Goal: Task Accomplishment & Management: Complete application form

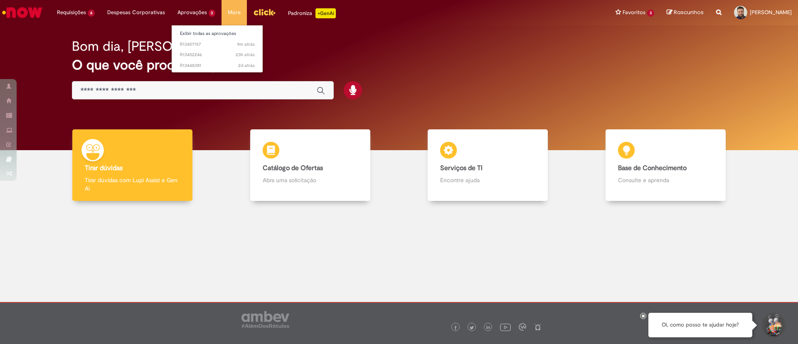
click at [101, 12] on li "Aprovações 3 Exibir todas as aprovações 9m atrás 9 minutos atrás R13457157 23h …" at bounding box center [76, 12] width 50 height 25
click at [180, 31] on link "Exibir todas as aprovações" at bounding box center [217, 33] width 91 height 9
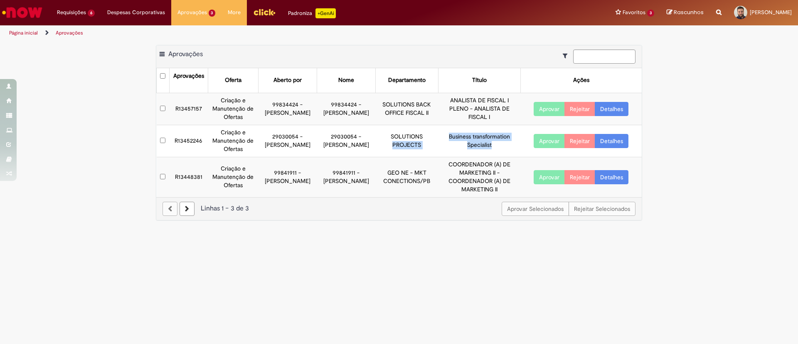
drag, startPoint x: 493, startPoint y: 145, endPoint x: 427, endPoint y: 131, distance: 67.0
click at [429, 129] on tr "R13452246 Criação e Manutenção de Ofertas 29030054 - [PERSON_NAME] 29030054 - […" at bounding box center [399, 141] width 485 height 32
click at [425, 142] on td "SOLUTIONS PROJECTS" at bounding box center [406, 141] width 63 height 32
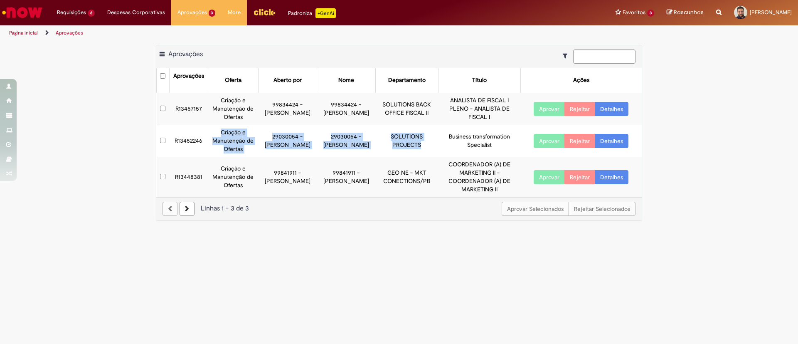
drag, startPoint x: 425, startPoint y: 142, endPoint x: 229, endPoint y: 133, distance: 195.4
click at [229, 133] on tr "R13452246 Criação e Manutenção de Ofertas 29030054 - [PERSON_NAME] 29030054 - […" at bounding box center [399, 141] width 485 height 32
click at [348, 140] on td "29030054 - [PERSON_NAME]" at bounding box center [346, 141] width 59 height 32
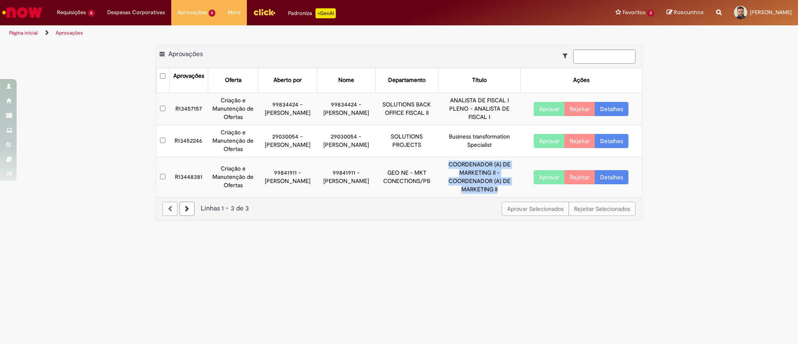
drag, startPoint x: 434, startPoint y: 163, endPoint x: 503, endPoint y: 185, distance: 71.6
click at [503, 185] on td "COORDENADOR (A) DE MARKETING II - COORDENADOR (A) DE MARKETING II" at bounding box center [479, 177] width 82 height 40
click at [623, 108] on link "Detalhes" at bounding box center [611, 109] width 34 height 14
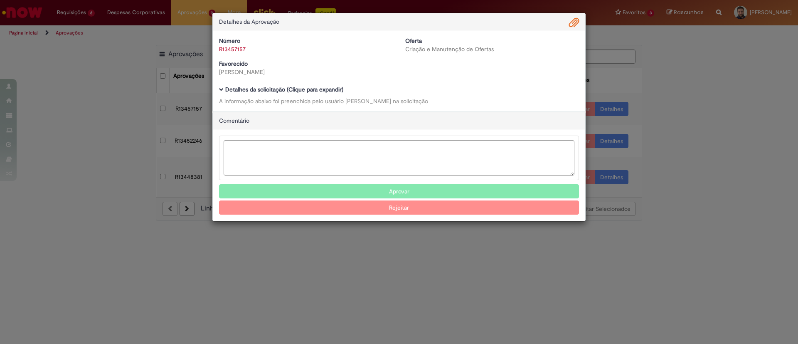
click at [221, 92] on span "Ambev Approval Modal" at bounding box center [221, 89] width 5 height 5
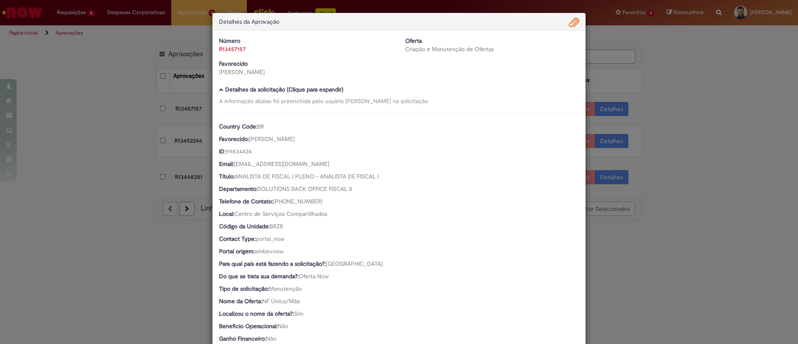
click at [236, 47] on link "R13457157" at bounding box center [232, 48] width 27 height 7
click at [254, 29] on link "Clique aqui" at bounding box center [254, 27] width 28 height 7
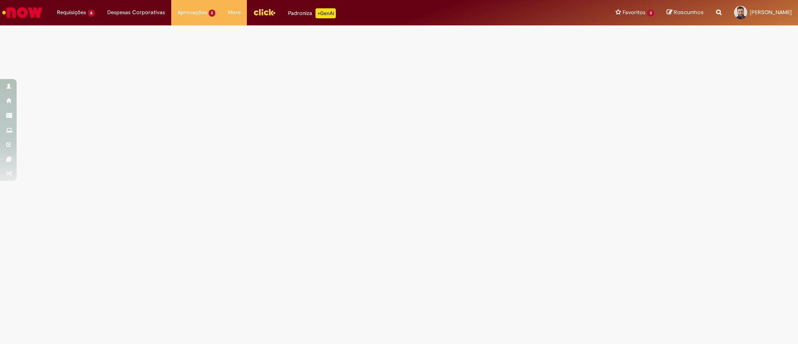
select select "*"
select select "*********"
select select "*"
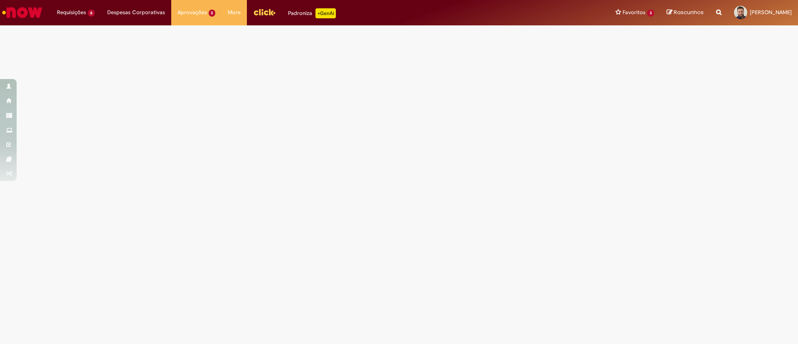
select select "*****"
select select "***"
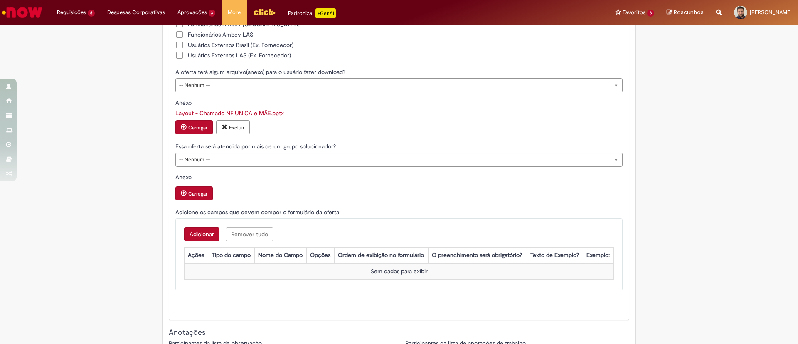
scroll to position [1835, 0]
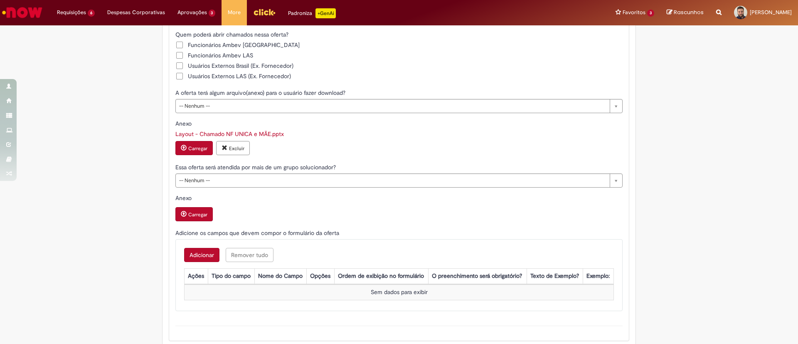
click at [254, 137] on link "Layout - Chamado NF UNICA e MÃE.pptx" at bounding box center [229, 133] width 108 height 7
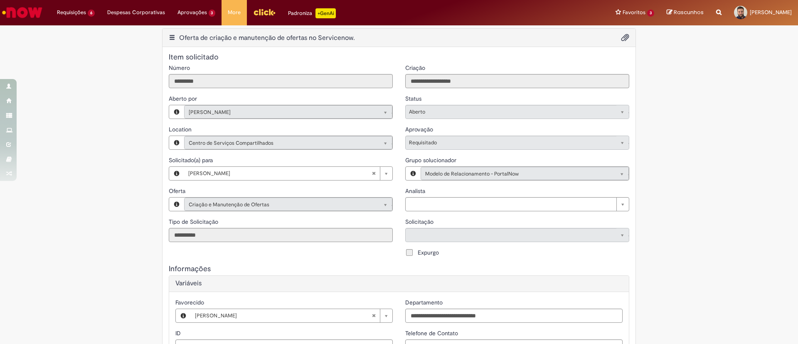
scroll to position [0, 0]
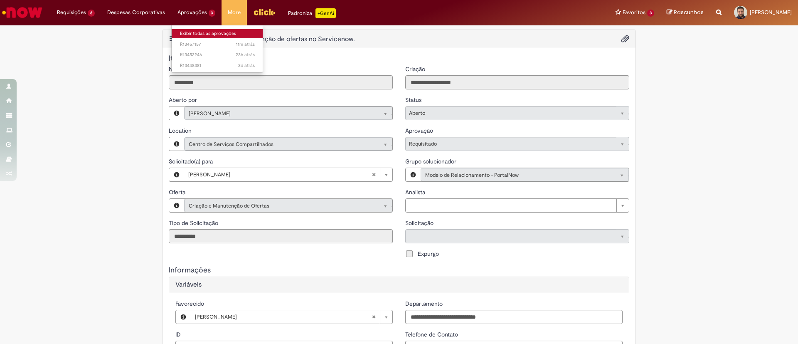
click at [200, 35] on link "Exibir todas as aprovações" at bounding box center [217, 33] width 91 height 9
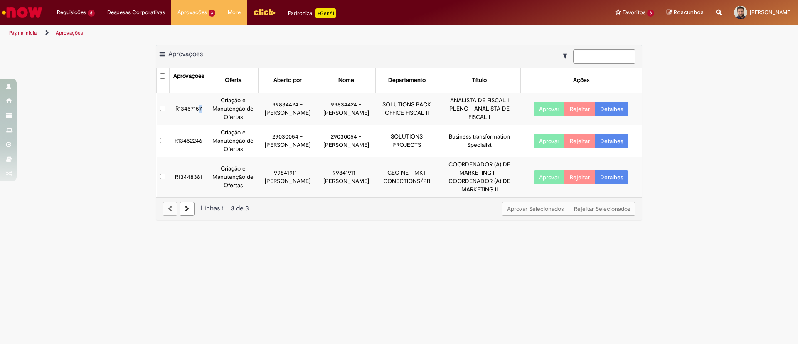
click at [204, 108] on td "R13457157" at bounding box center [188, 109] width 39 height 32
drag, startPoint x: 175, startPoint y: 105, endPoint x: 202, endPoint y: 108, distance: 27.2
click at [202, 108] on td "R13457157" at bounding box center [188, 109] width 39 height 32
copy td "R13457157"
click at [555, 110] on button "Aprovar" at bounding box center [548, 109] width 31 height 14
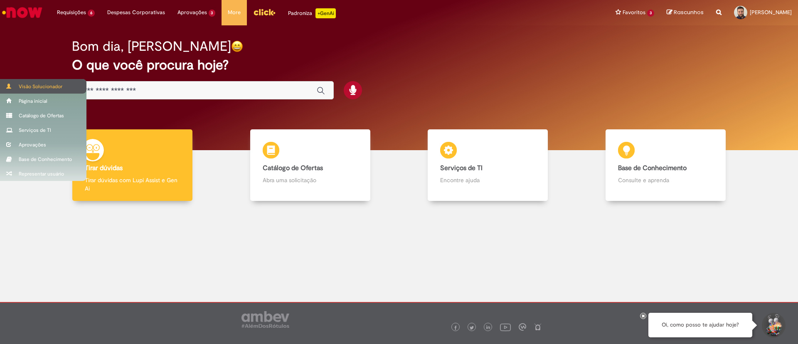
click at [28, 86] on div "Visão Solucionador" at bounding box center [43, 86] width 86 height 15
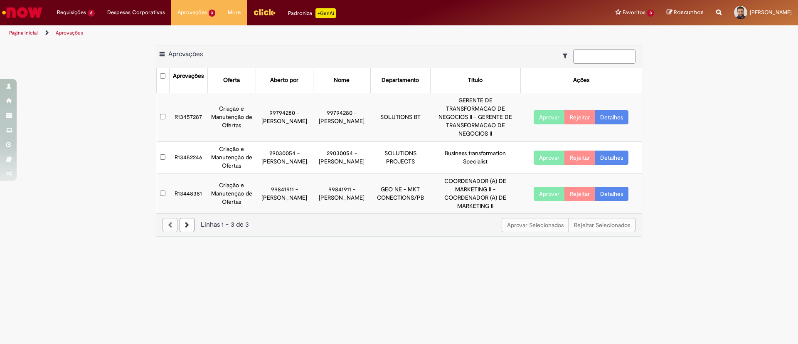
drag, startPoint x: 290, startPoint y: 116, endPoint x: 262, endPoint y: 114, distance: 27.9
click at [262, 114] on td "99794280 - Natan Tadeu Silva" at bounding box center [283, 117] width 57 height 49
copy td "Natan Tadeu Silva"
drag, startPoint x: 302, startPoint y: 154, endPoint x: 261, endPoint y: 152, distance: 41.2
click at [261, 152] on td "29030054 - Johanna Aguirre" at bounding box center [283, 157] width 57 height 32
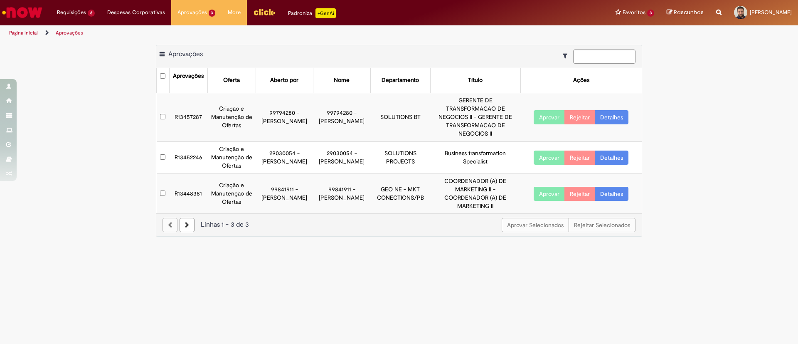
copy td "Johanna Aguirre"
drag, startPoint x: 302, startPoint y: 155, endPoint x: 293, endPoint y: 154, distance: 8.9
click at [261, 154] on td "29030054 - [PERSON_NAME]" at bounding box center [283, 157] width 57 height 32
drag, startPoint x: 306, startPoint y: 154, endPoint x: 261, endPoint y: 156, distance: 45.3
click at [261, 156] on td "29030054 - [PERSON_NAME]" at bounding box center [283, 157] width 57 height 32
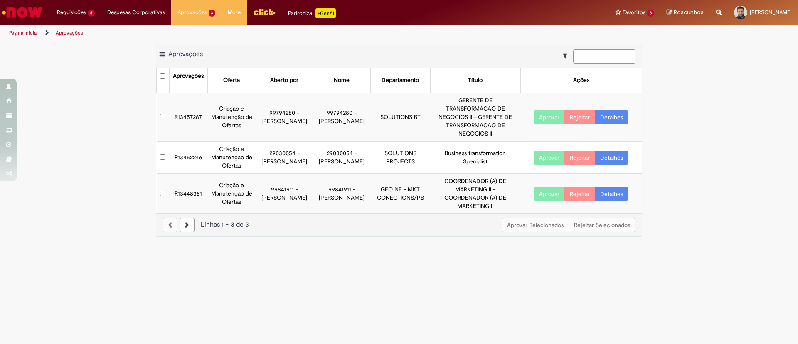
copy td "Johanna Aguirre"
drag, startPoint x: 548, startPoint y: 150, endPoint x: 262, endPoint y: 155, distance: 286.2
click at [275, 155] on tr "R13452246 Criação e Manutenção de Ofertas 29030054 - [PERSON_NAME] 29030054 - […" at bounding box center [399, 157] width 485 height 32
click at [615, 152] on link "Detalhes" at bounding box center [611, 157] width 34 height 14
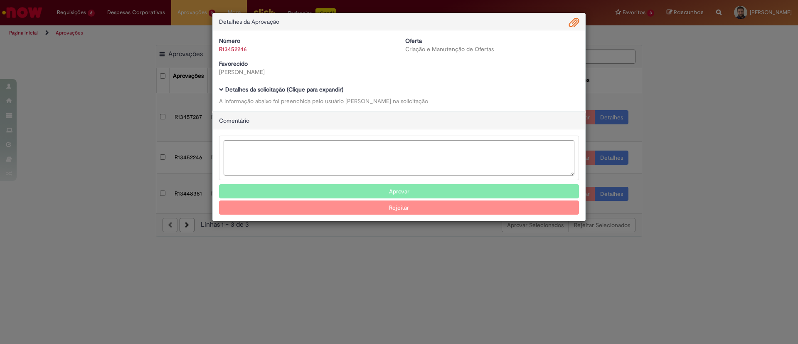
click at [238, 48] on link "R13452246" at bounding box center [233, 48] width 28 height 7
click at [272, 27] on link "Clique aqui" at bounding box center [261, 27] width 28 height 7
click at [263, 26] on link "Clique aqui" at bounding box center [261, 27] width 28 height 7
select select "*"
select select "*********"
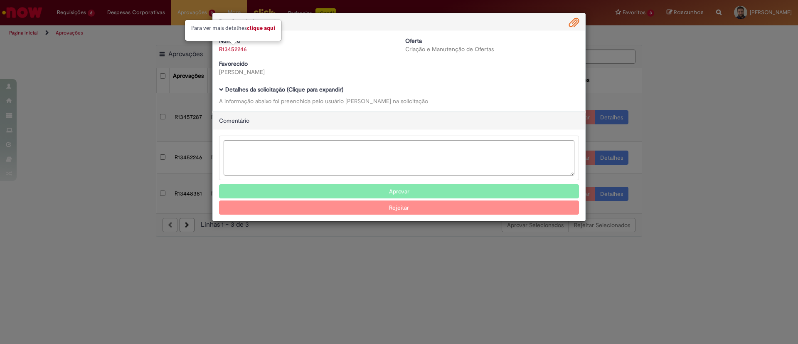
select select "*"
select select "*****"
select select "***"
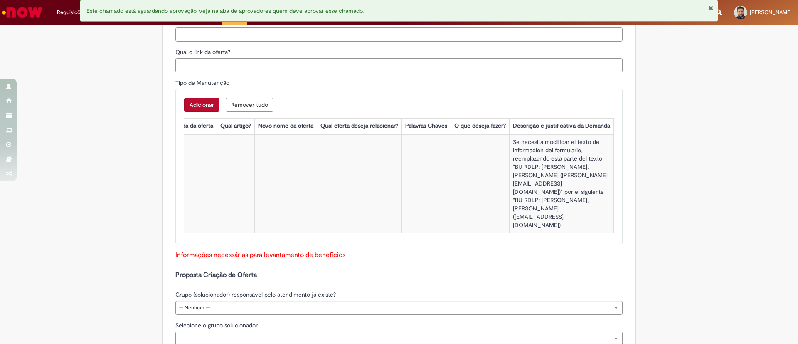
scroll to position [582, 0]
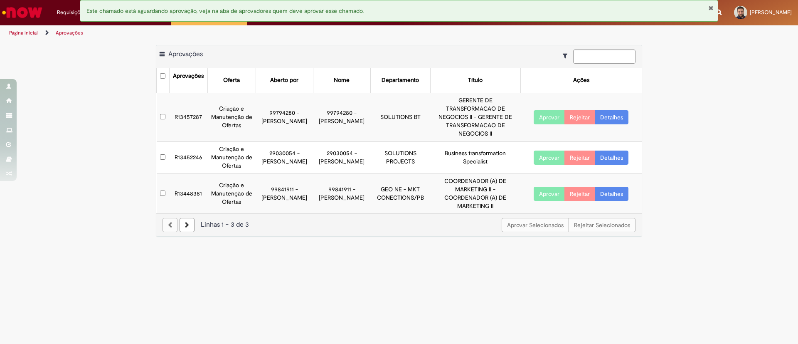
click at [548, 150] on button "Aprovar" at bounding box center [548, 157] width 31 height 14
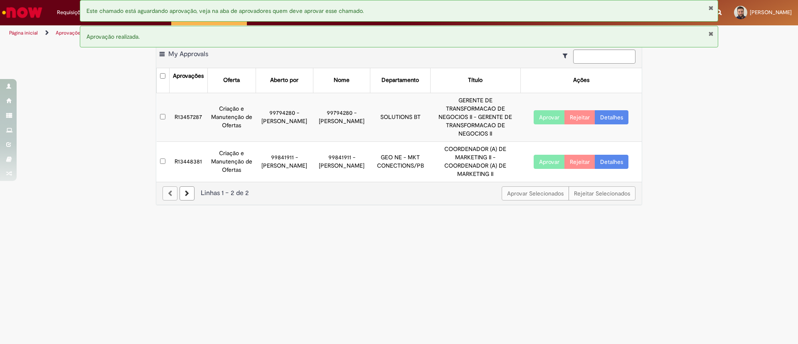
click at [258, 153] on td "99841911 - [PERSON_NAME]" at bounding box center [283, 161] width 57 height 40
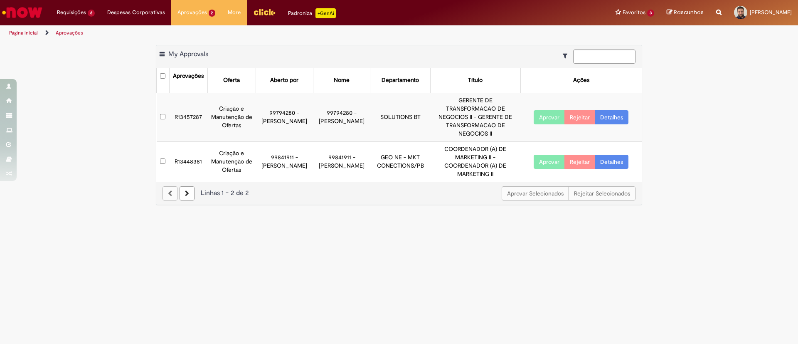
drag, startPoint x: 346, startPoint y: 165, endPoint x: 312, endPoint y: 151, distance: 36.5
click at [313, 151] on td "99841911 - [PERSON_NAME]" at bounding box center [341, 161] width 57 height 40
copy td "Mayanny Darly Soares De Medeiros"
click at [450, 241] on main "Aprovações Exportar como PDF Exportar como Excel Exportar como CSV My Approvals…" at bounding box center [399, 192] width 798 height 303
drag, startPoint x: 293, startPoint y: 119, endPoint x: 263, endPoint y: 113, distance: 30.9
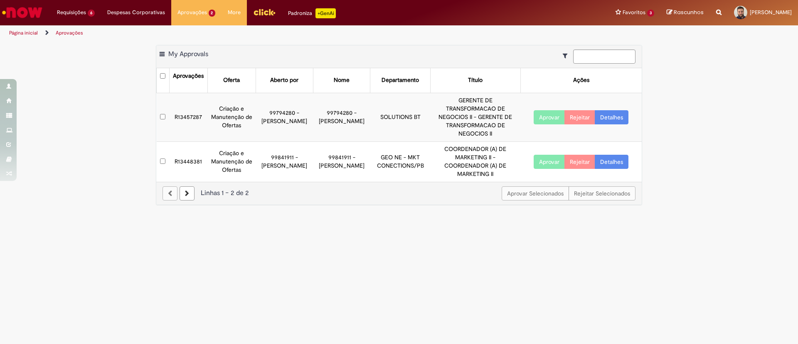
click at [263, 113] on td "99794280 - [PERSON_NAME]" at bounding box center [283, 117] width 57 height 49
copy td "Natan Tadeu Silva"
click at [80, 9] on li "Requisições 6 Exibir Todas as Solicitações Criação e Manutenção de Ofertas 15d …" at bounding box center [76, 12] width 50 height 25
click at [79, 12] on li "Requisições 6 Exibir Todas as Solicitações Criação e Manutenção de Ofertas 15d …" at bounding box center [76, 12] width 50 height 25
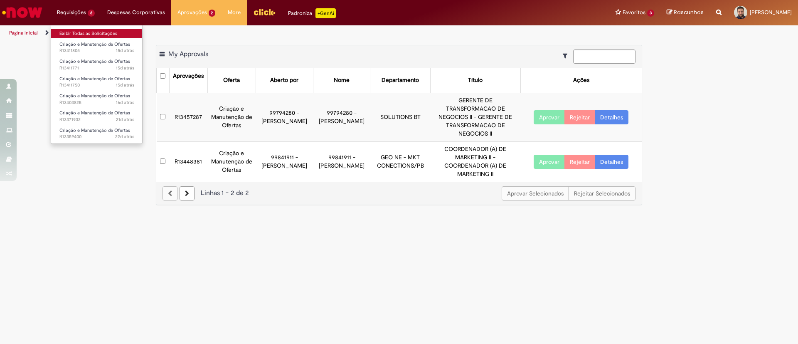
click at [78, 37] on link "Exibir Todas as Solicitações" at bounding box center [96, 33] width 91 height 9
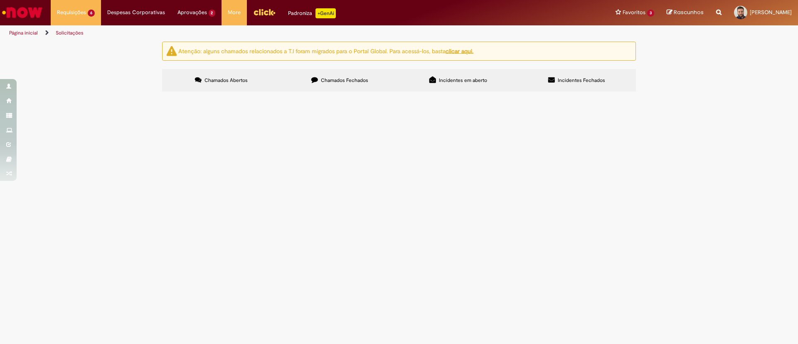
click at [0, 0] on span "Aberto" at bounding box center [0, 0] width 0 height 0
click at [0, 0] on span "Em Validação" at bounding box center [0, 0] width 0 height 0
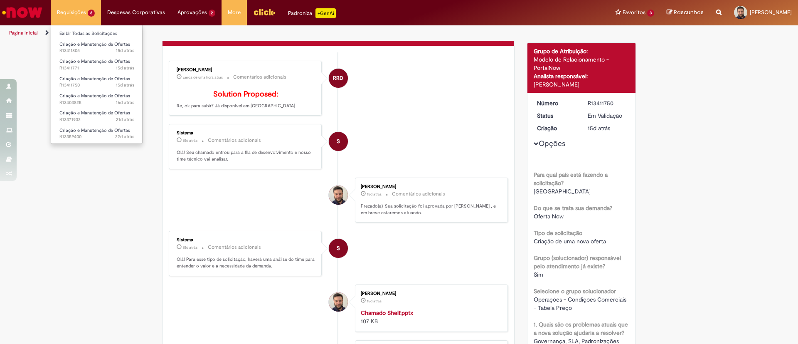
scroll to position [83, 0]
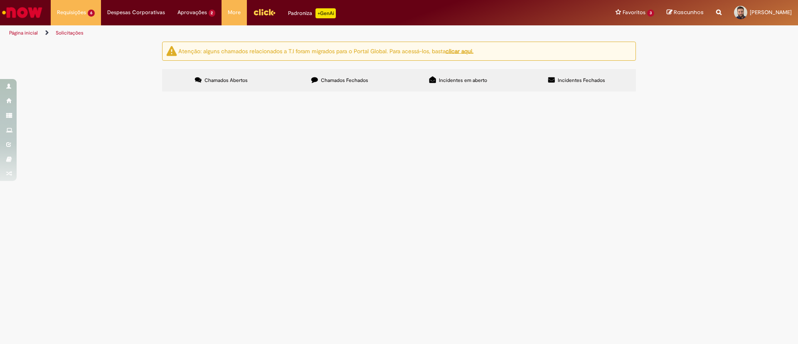
click at [0, 0] on span "Em Validação" at bounding box center [0, 0] width 0 height 0
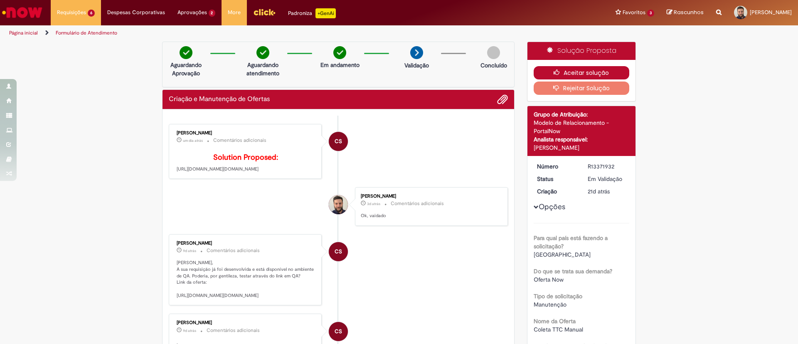
click at [617, 70] on button "Aceitar solução" at bounding box center [581, 72] width 96 height 13
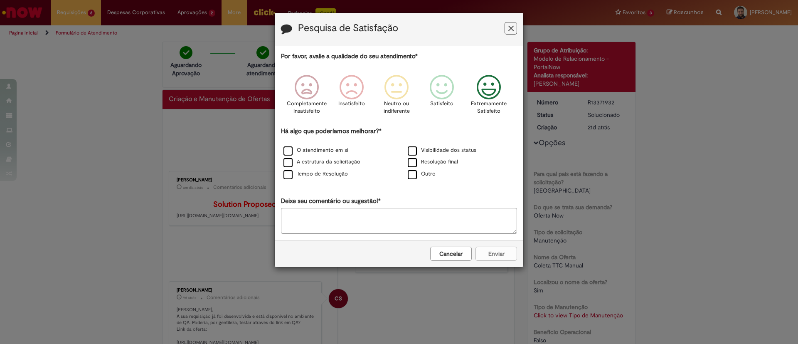
click at [507, 83] on div "Extremamente Satisfeito" at bounding box center [488, 97] width 47 height 57
click at [464, 150] on label "Visibilidade dos status" at bounding box center [441, 150] width 69 height 8
click at [337, 162] on label "A estrutura da solicitação" at bounding box center [321, 162] width 77 height 8
click at [498, 266] on div "Cancelar Enviar" at bounding box center [399, 253] width 248 height 27
click at [496, 255] on button "Enviar" at bounding box center [496, 253] width 42 height 14
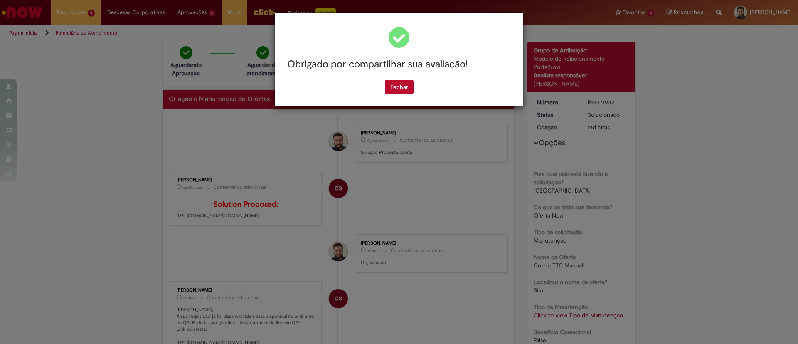
click at [407, 91] on button "Fechar" at bounding box center [399, 87] width 29 height 14
